Goal: Navigation & Orientation: Go to known website

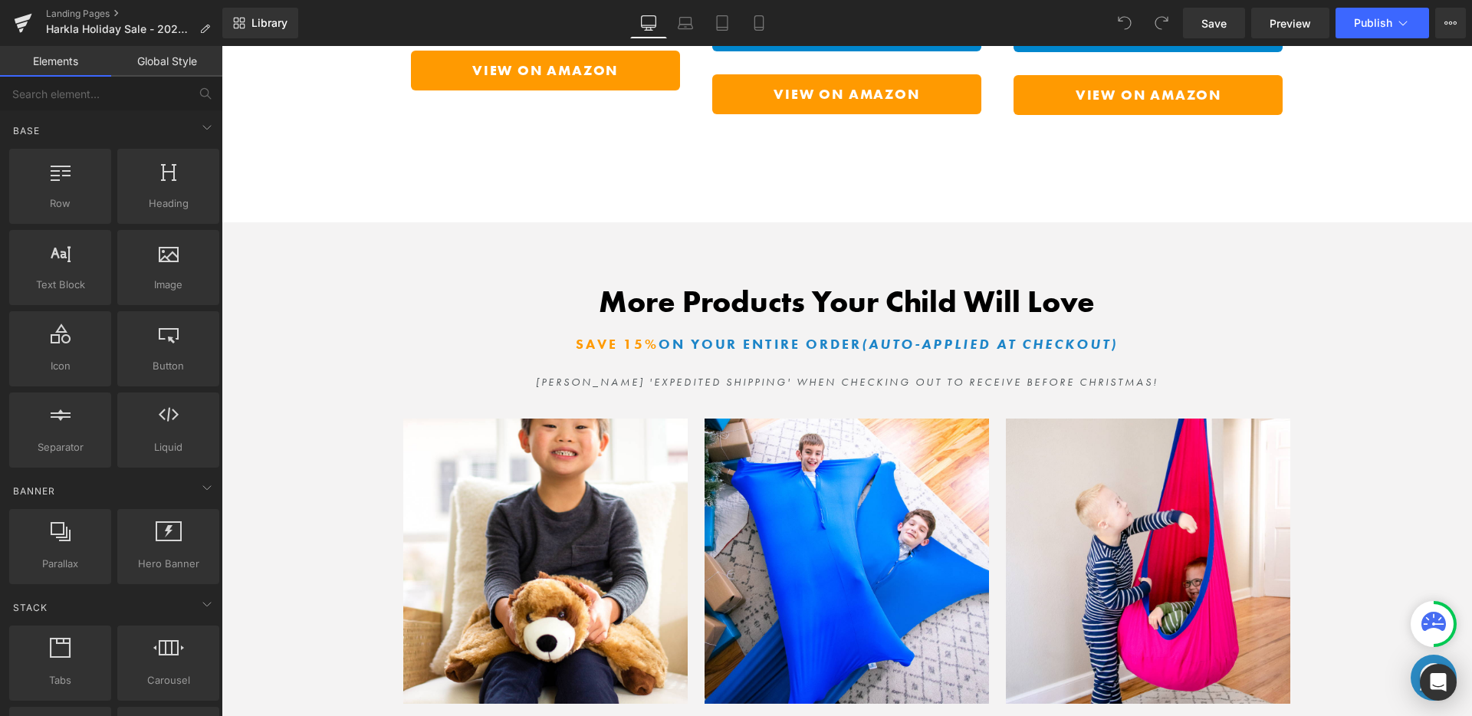
scroll to position [1799, 0]
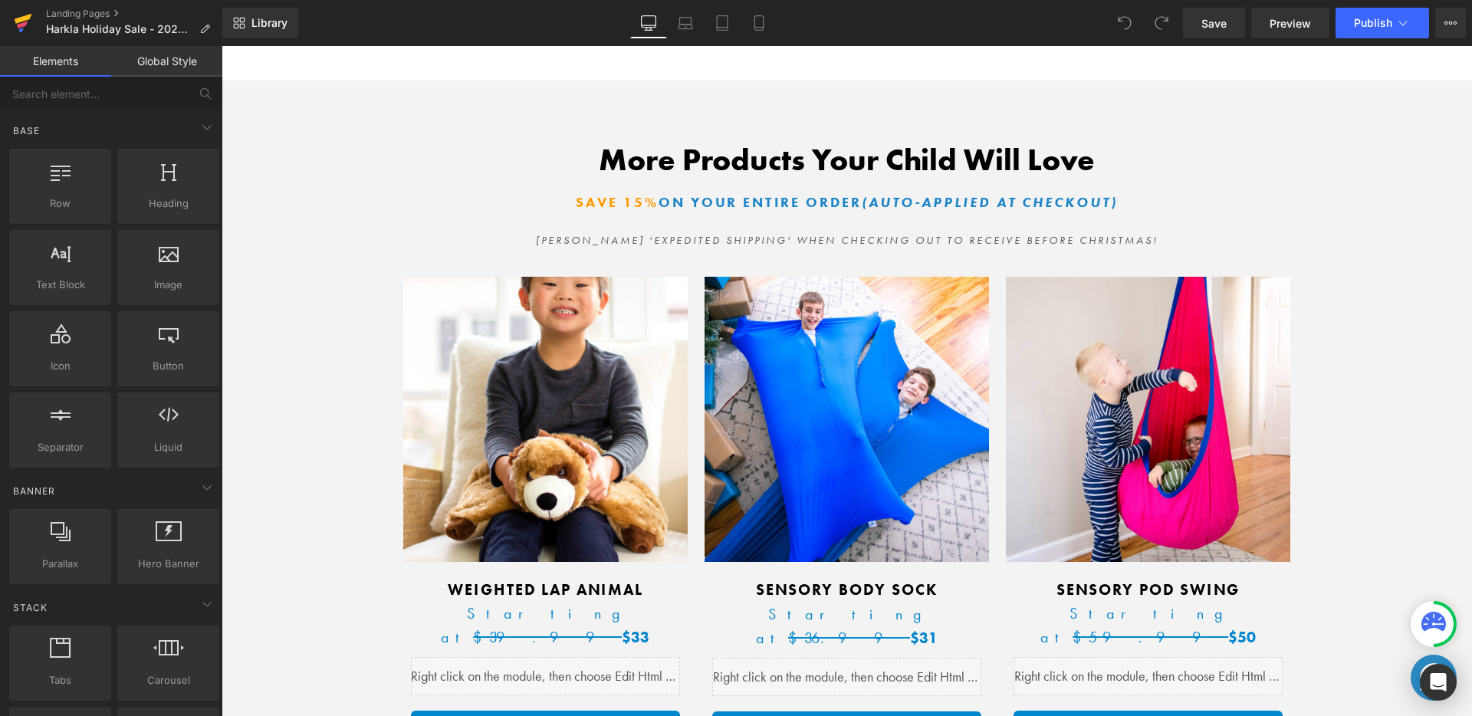
click at [11, 17] on link at bounding box center [23, 23] width 46 height 46
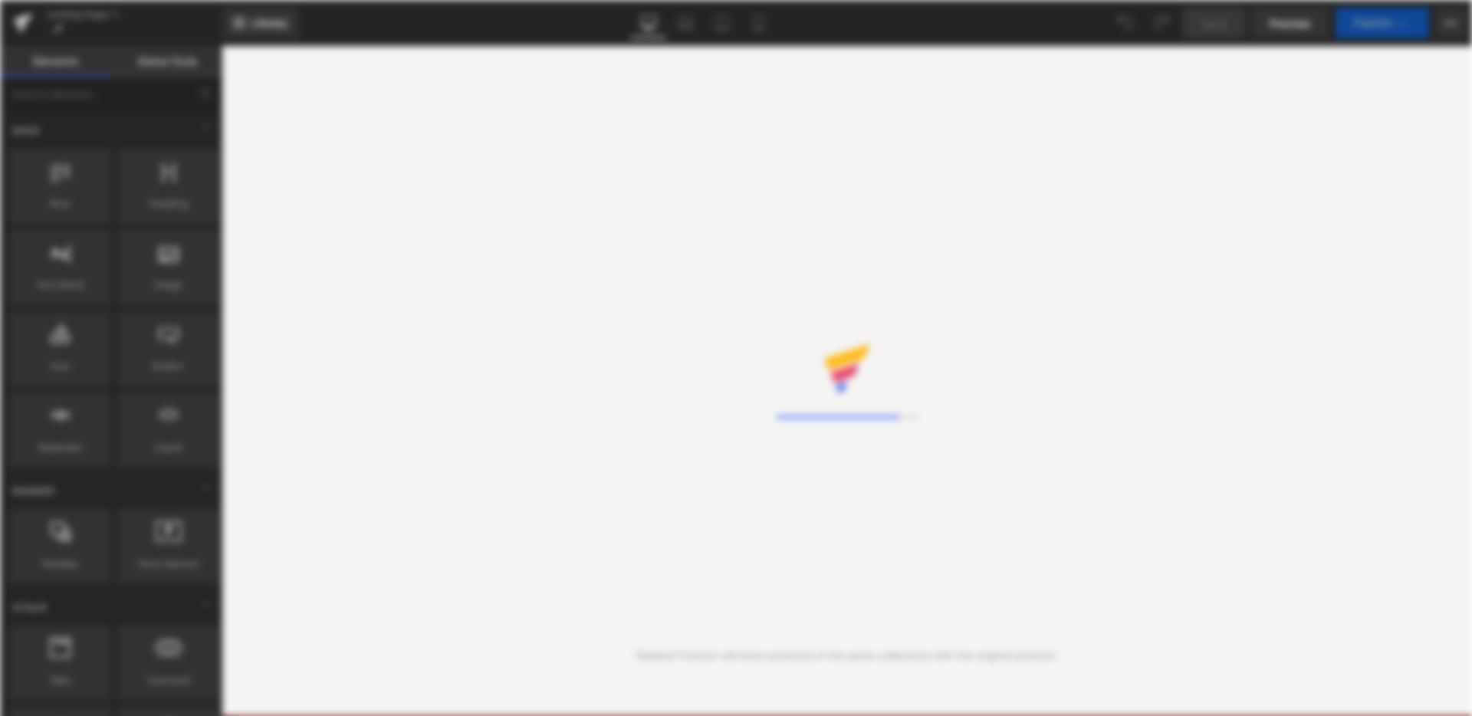
click at [432, 39] on div "Loading Core Editor" at bounding box center [736, 358] width 1472 height 716
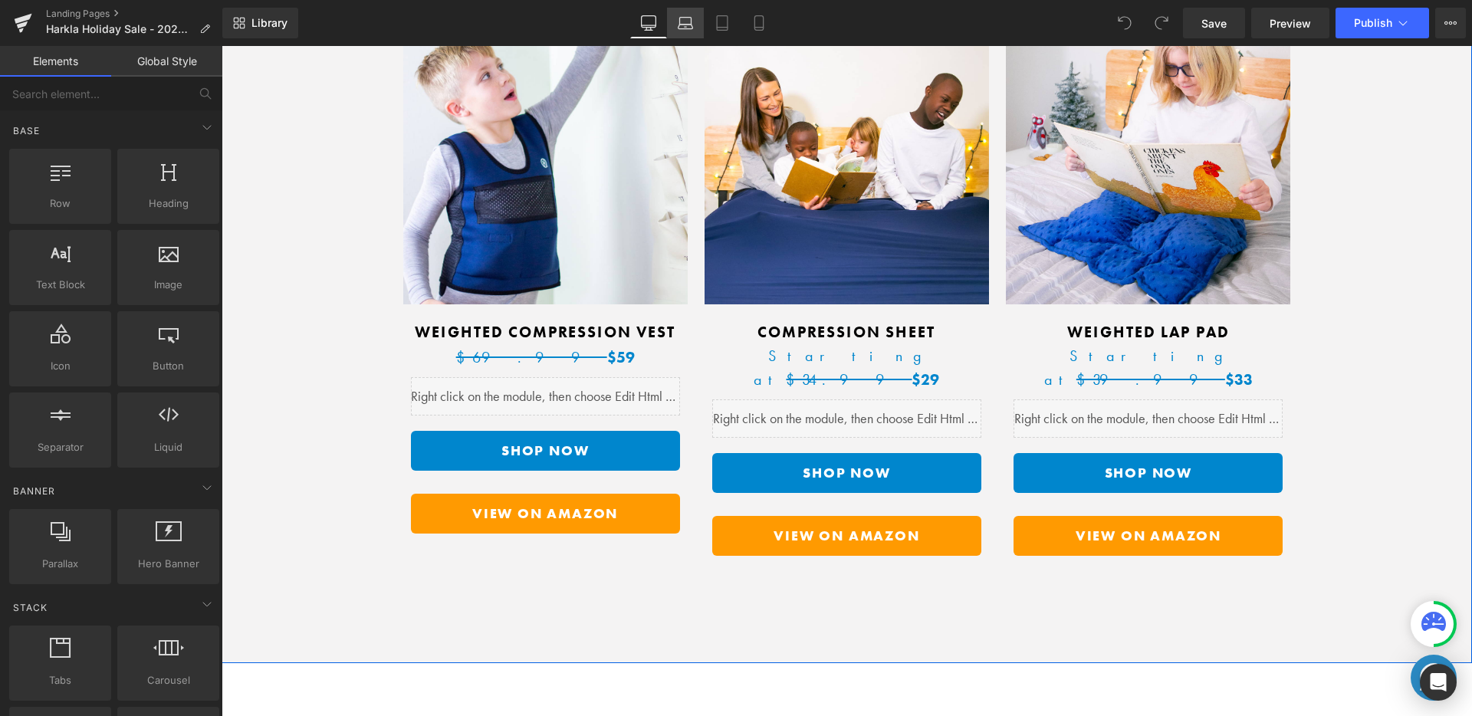
scroll to position [3483, 0]
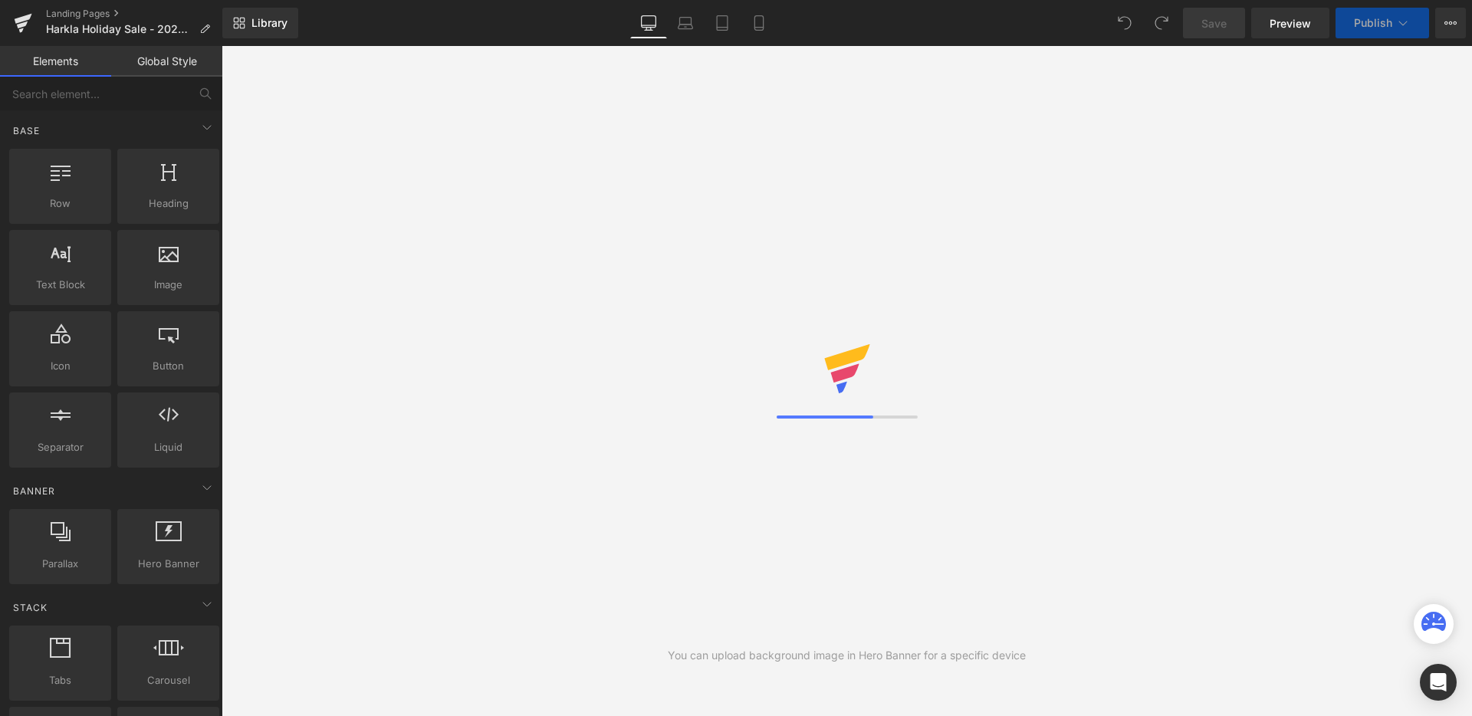
click at [21, 25] on icon at bounding box center [22, 24] width 11 height 7
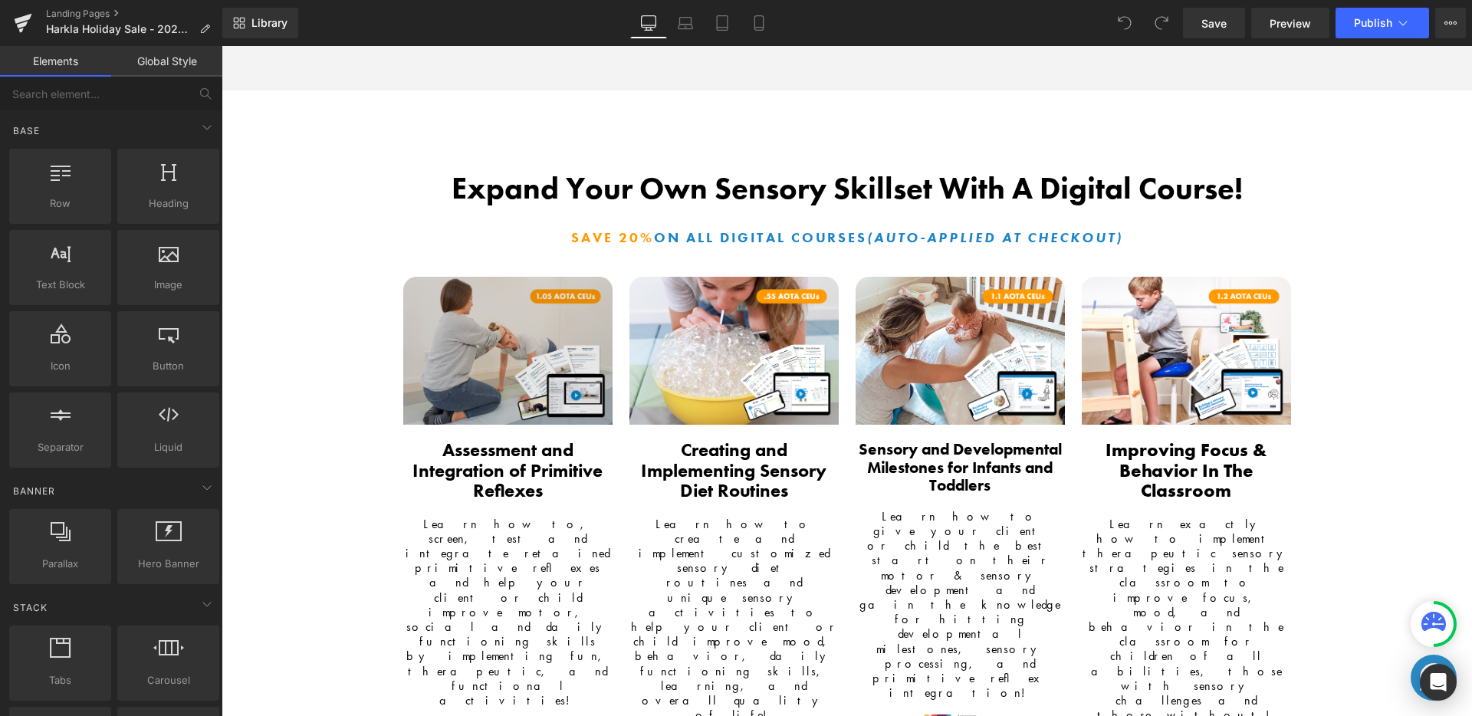
scroll to position [4031, 0]
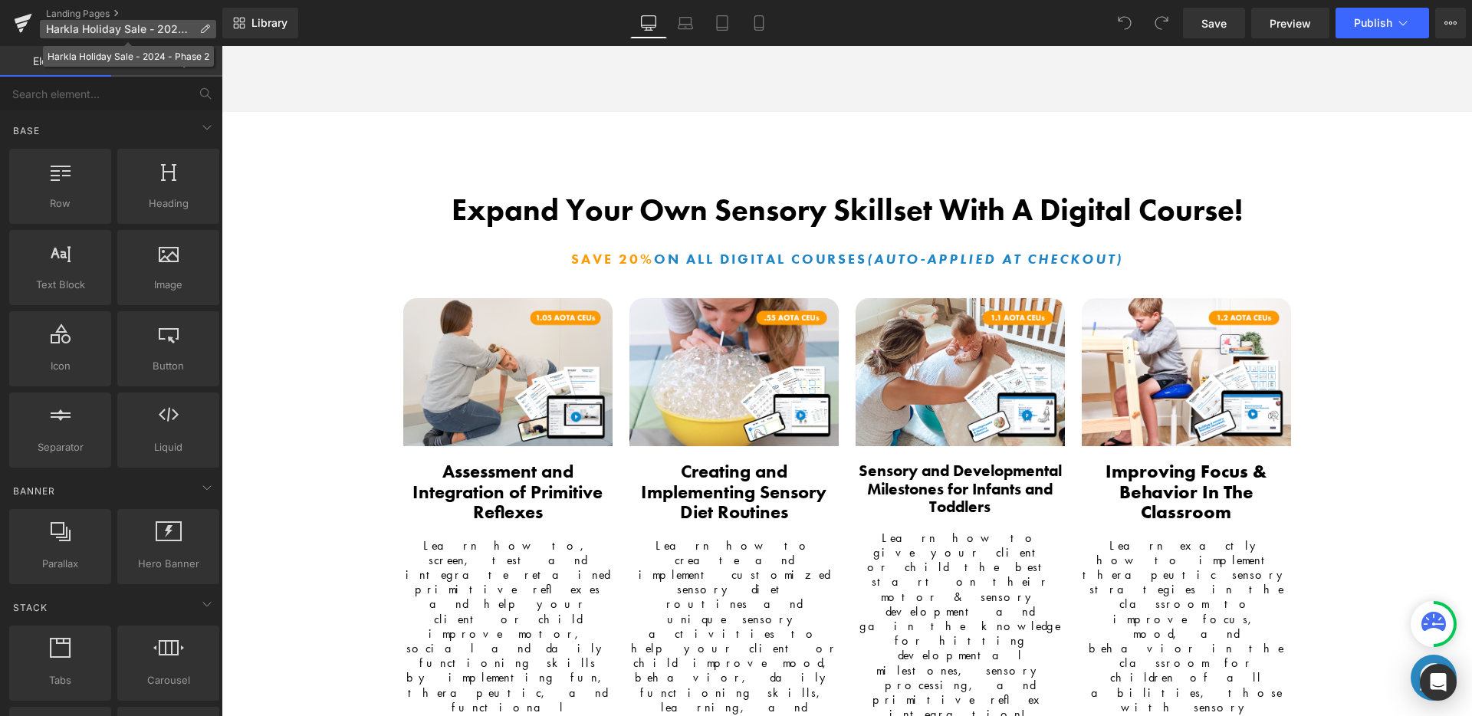
click at [181, 25] on span "Harkla Holiday Sale - 2024 - Phase 2" at bounding box center [119, 29] width 147 height 12
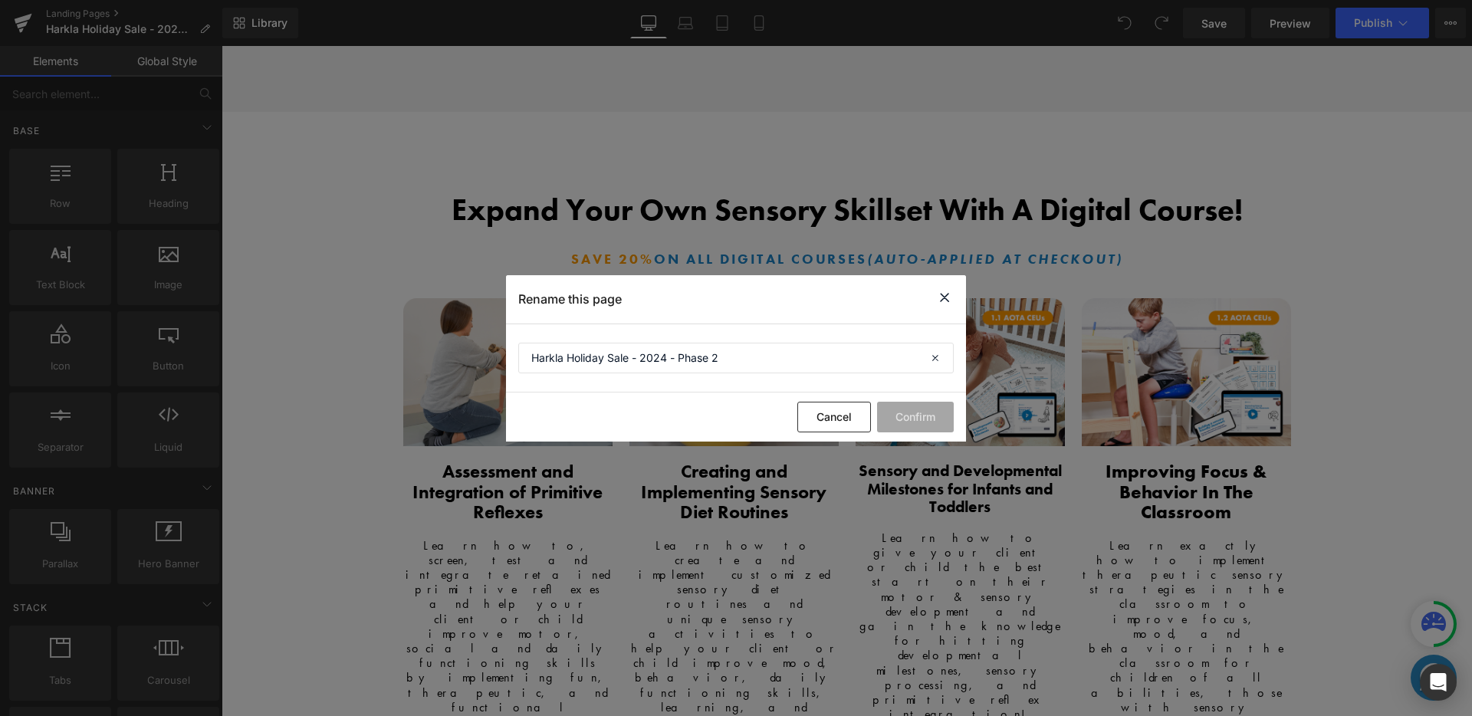
click at [937, 286] on div "Rename this page" at bounding box center [736, 299] width 460 height 48
click at [944, 294] on icon at bounding box center [944, 297] width 18 height 19
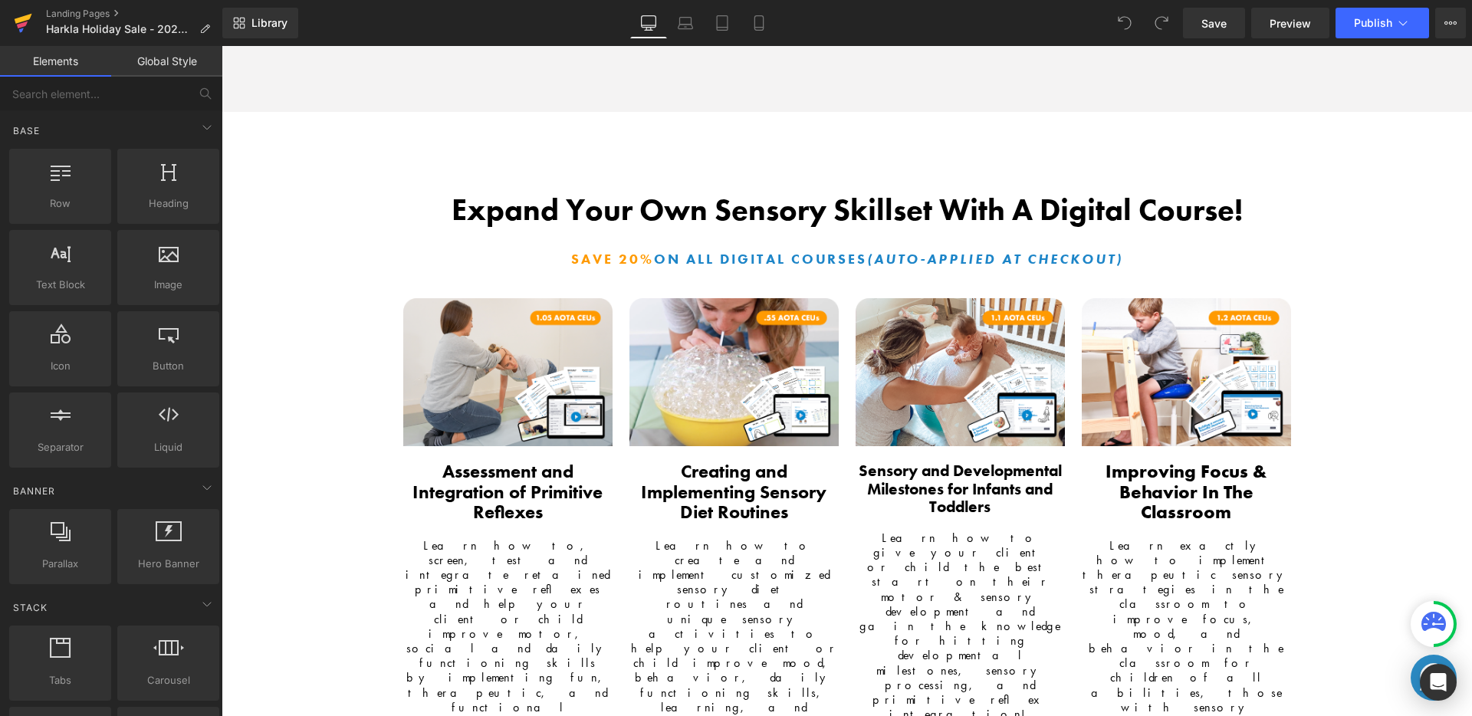
click at [18, 31] on icon at bounding box center [23, 23] width 18 height 38
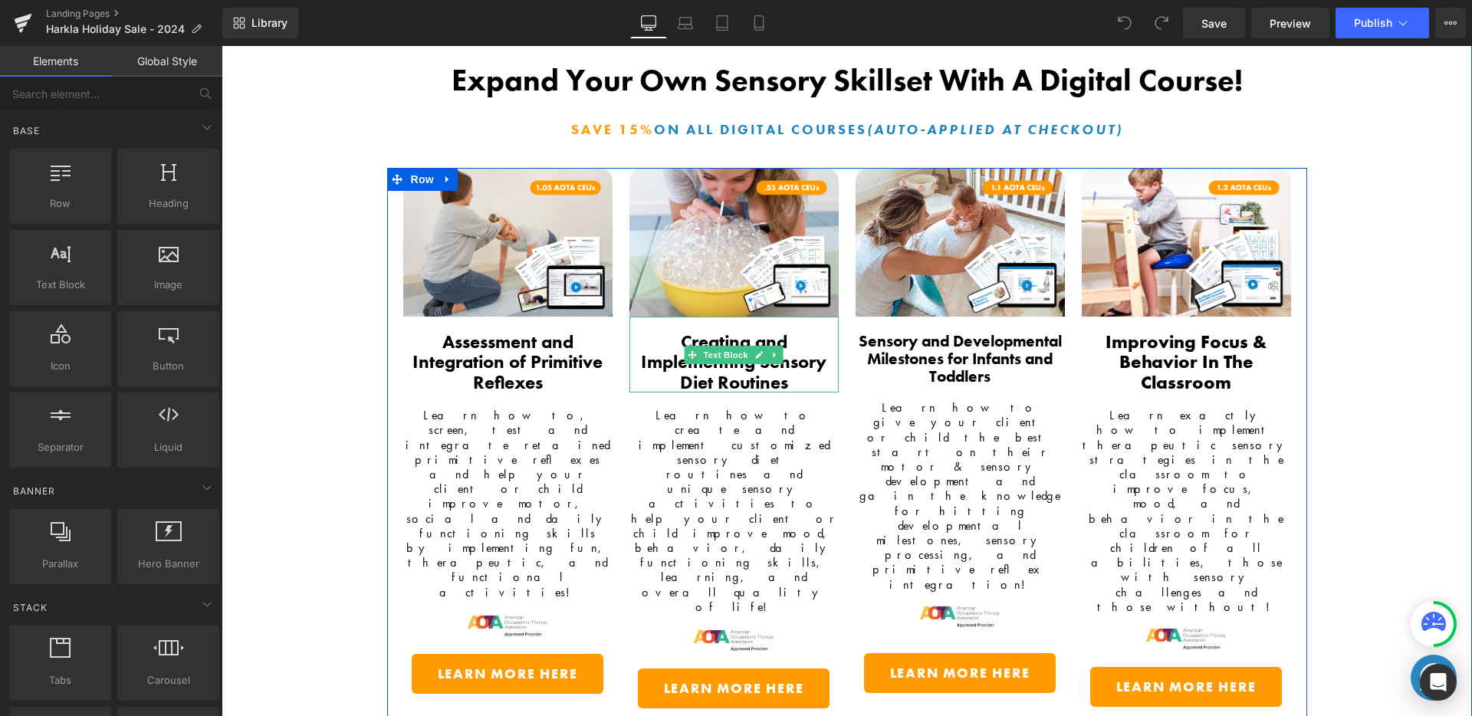
scroll to position [3846, 0]
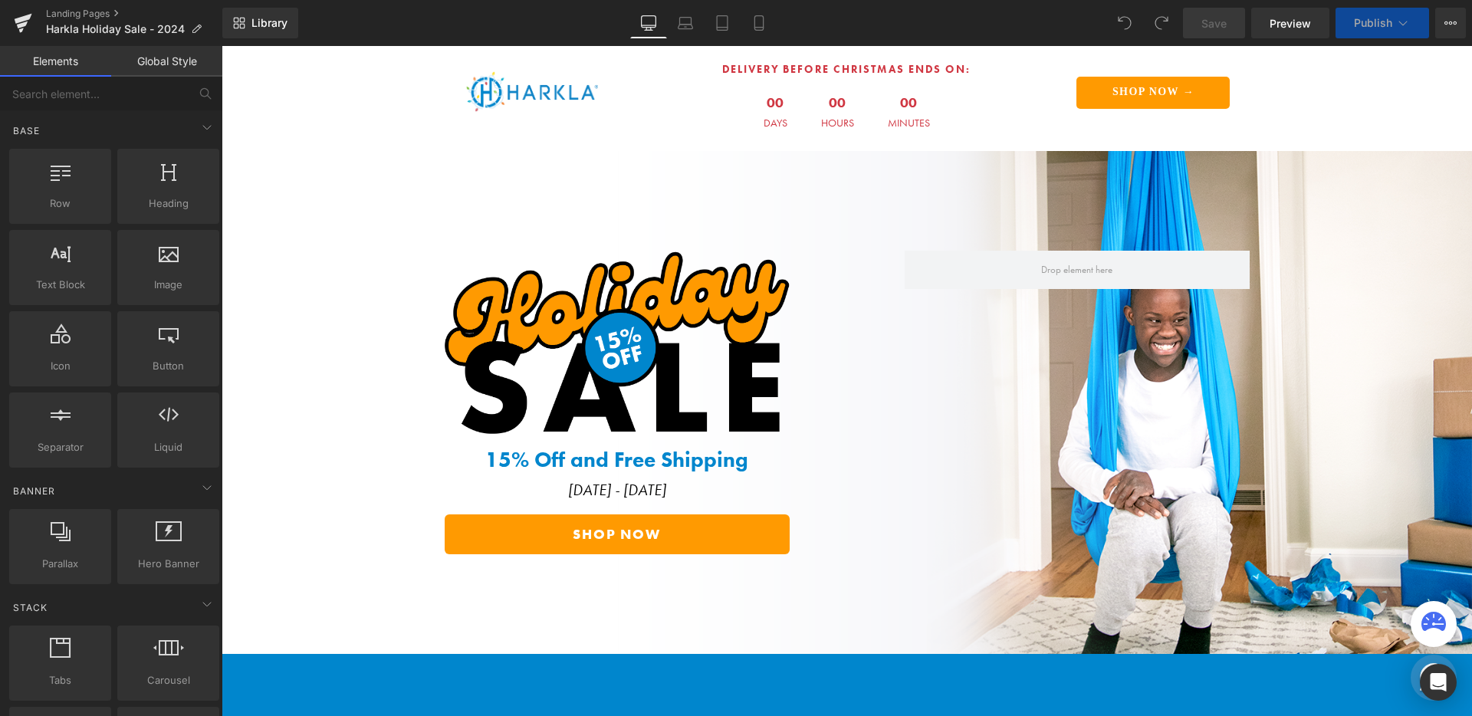
scroll to position [208, 0]
